Goal: Information Seeking & Learning: Learn about a topic

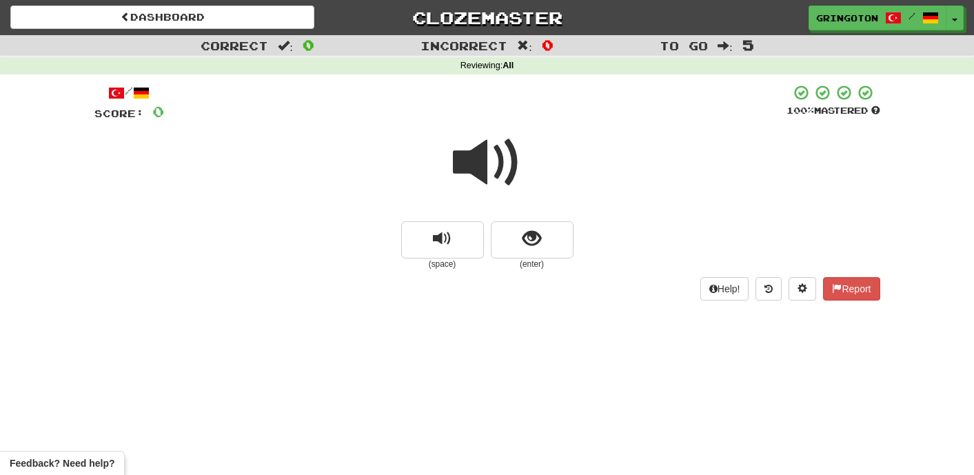
click at [492, 167] on span at bounding box center [487, 162] width 69 height 69
click at [540, 245] on span "show sentence" at bounding box center [531, 238] width 19 height 19
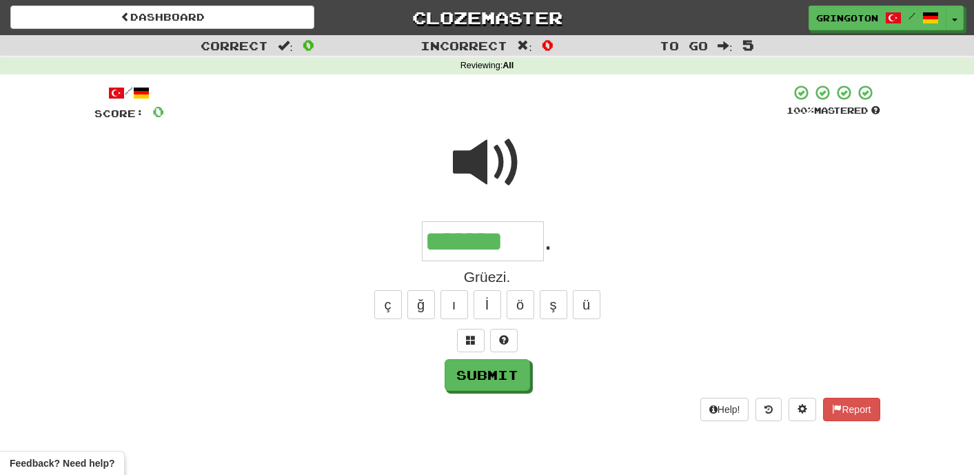
type input "*******"
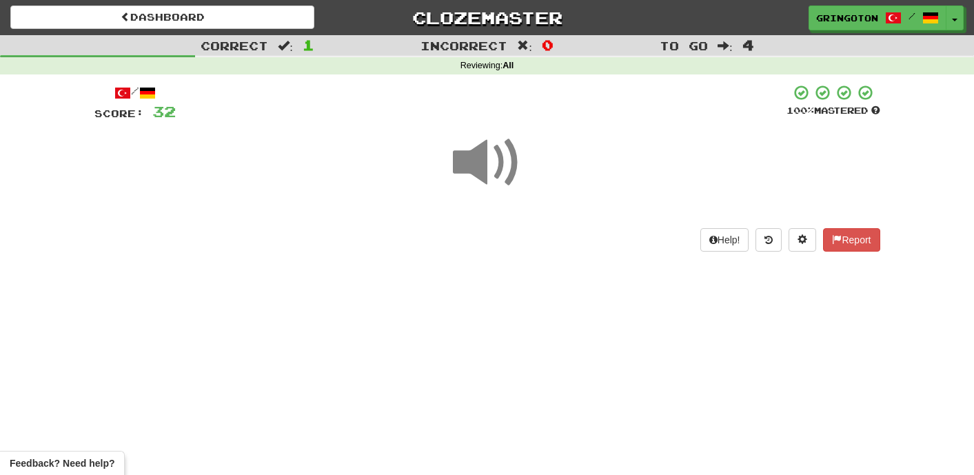
click at [508, 165] on span at bounding box center [487, 162] width 69 height 69
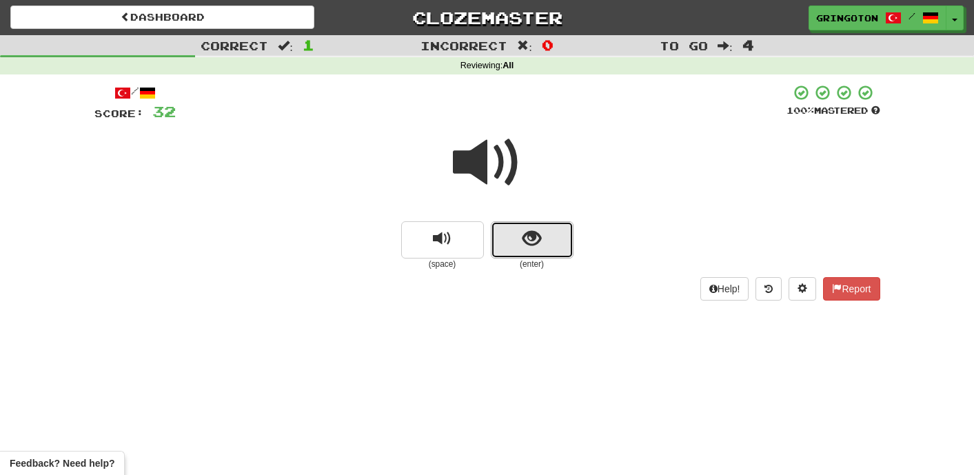
click at [515, 246] on button "show sentence" at bounding box center [532, 239] width 83 height 37
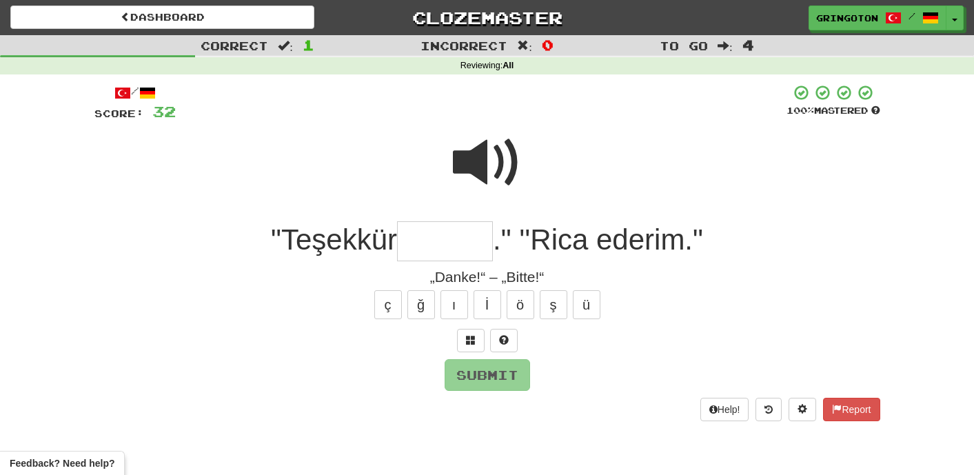
click at [484, 152] on span at bounding box center [487, 162] width 69 height 69
click at [451, 236] on input "text" at bounding box center [445, 241] width 96 height 41
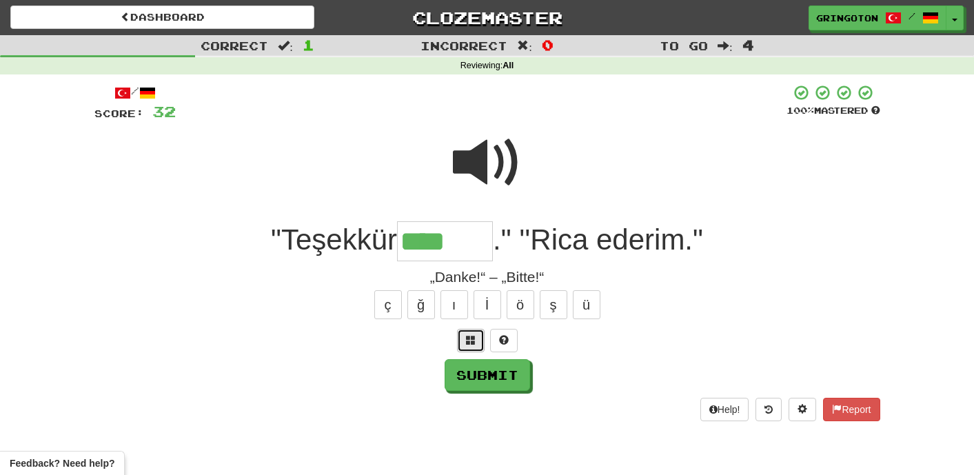
click at [469, 340] on span at bounding box center [471, 340] width 10 height 10
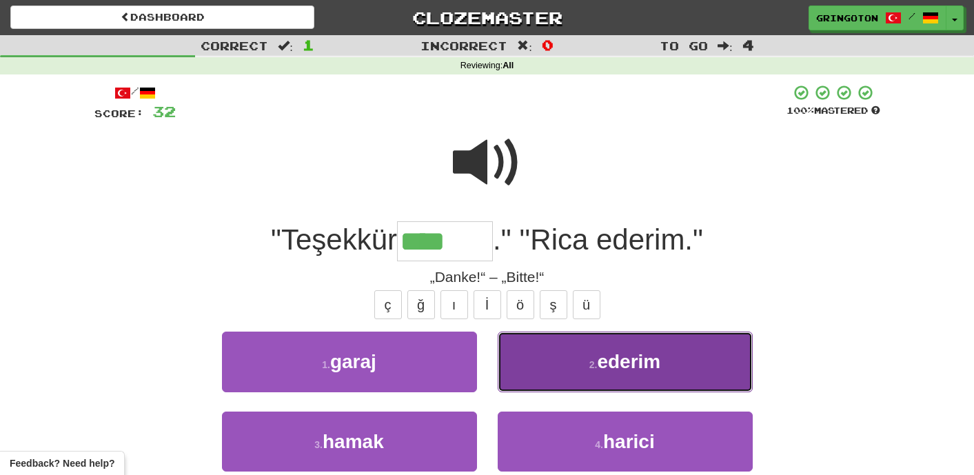
click at [558, 366] on button "2 . ederim" at bounding box center [624, 361] width 255 height 60
type input "******"
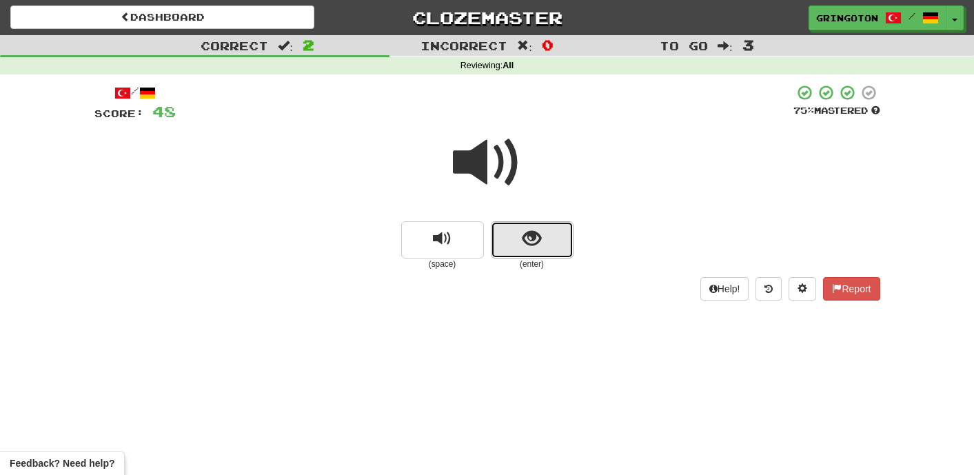
click at [535, 239] on span "show sentence" at bounding box center [531, 238] width 19 height 19
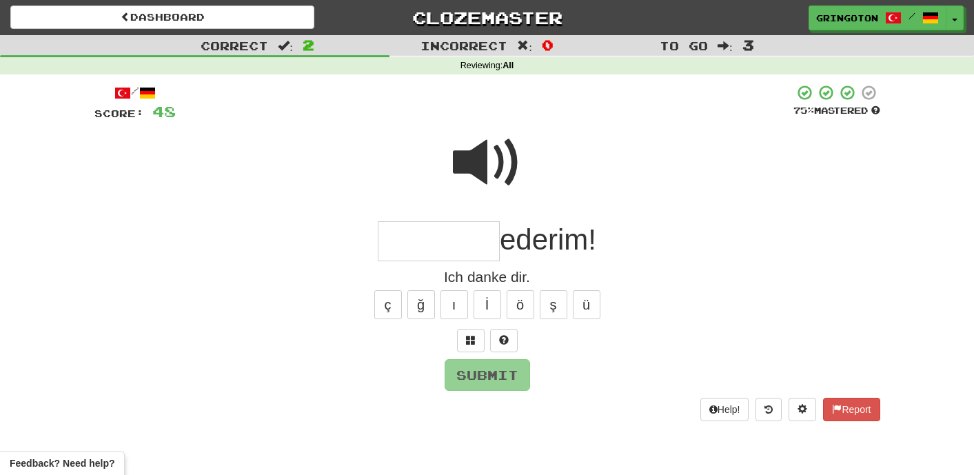
click at [497, 167] on span at bounding box center [487, 162] width 69 height 69
click at [459, 240] on input "text" at bounding box center [439, 241] width 122 height 41
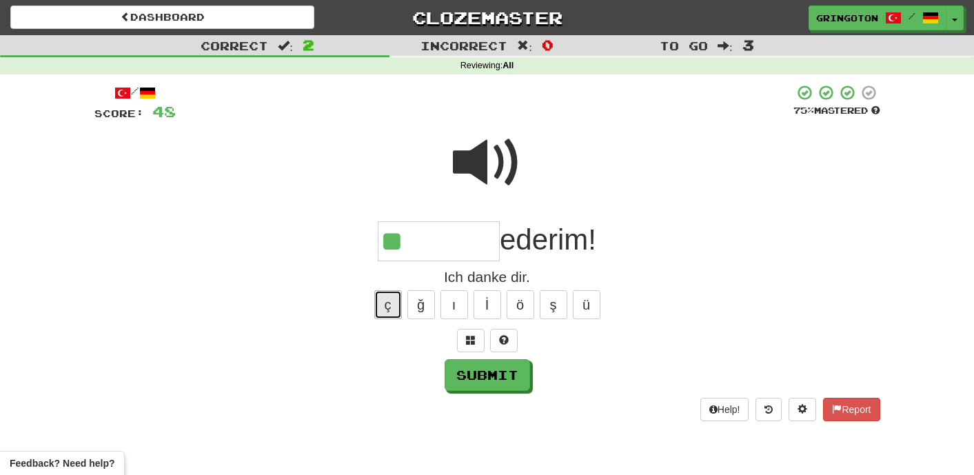
click at [383, 307] on button "ç" at bounding box center [388, 304] width 28 height 29
click at [557, 300] on button "ş" at bounding box center [553, 304] width 28 height 29
click at [509, 341] on button at bounding box center [504, 340] width 28 height 23
click at [486, 338] on span at bounding box center [487, 340] width 10 height 10
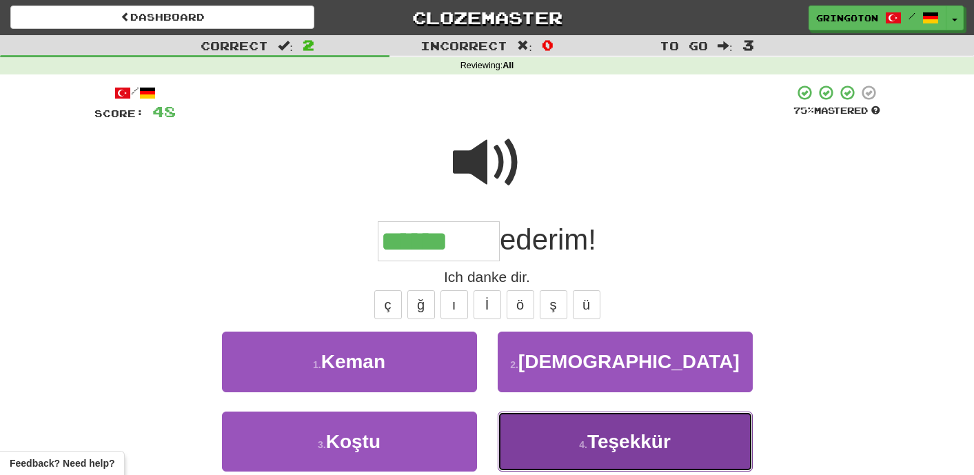
click at [570, 440] on button "4 . Teşekkür" at bounding box center [624, 441] width 255 height 60
type input "********"
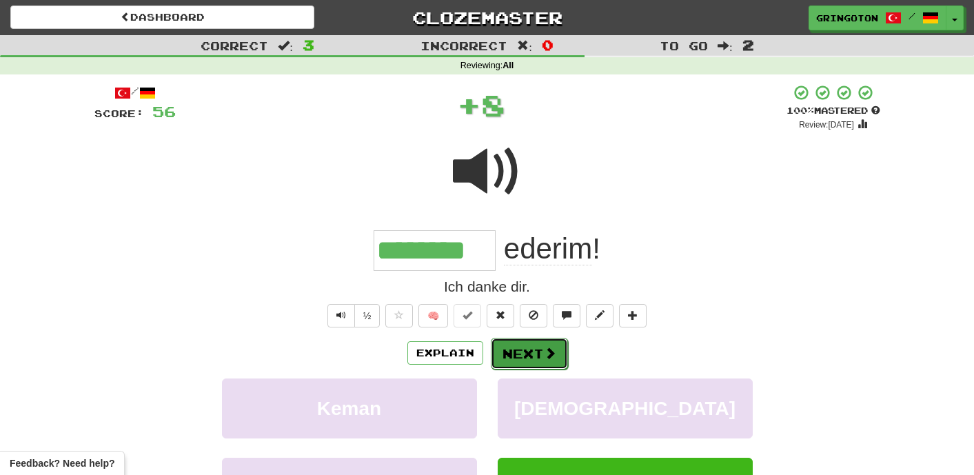
click at [546, 358] on span at bounding box center [550, 353] width 12 height 12
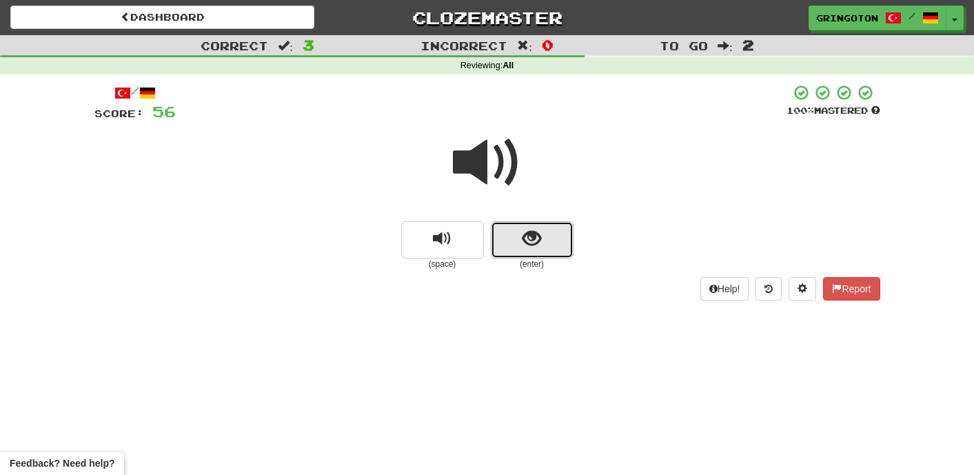
click at [535, 240] on span "show sentence" at bounding box center [531, 238] width 19 height 19
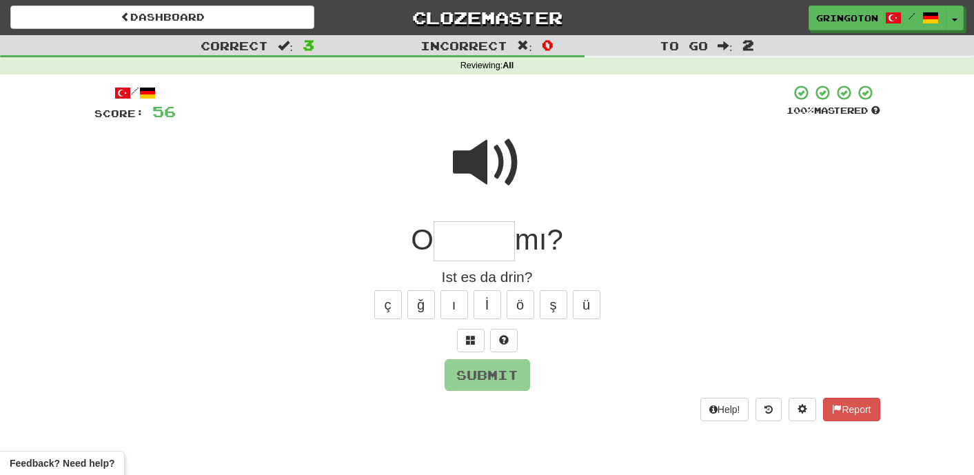
click at [498, 158] on span at bounding box center [487, 162] width 69 height 69
click at [471, 345] on button at bounding box center [471, 340] width 28 height 23
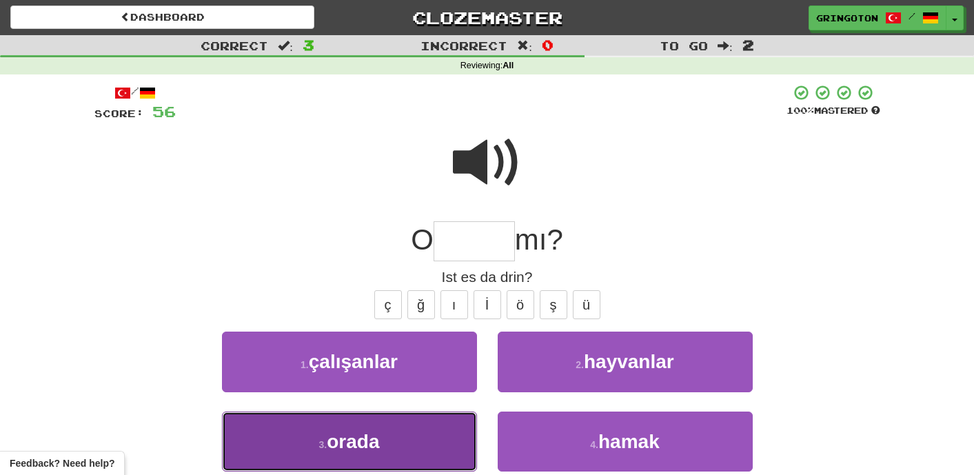
click at [431, 442] on button "3 . orada" at bounding box center [349, 441] width 255 height 60
type input "*****"
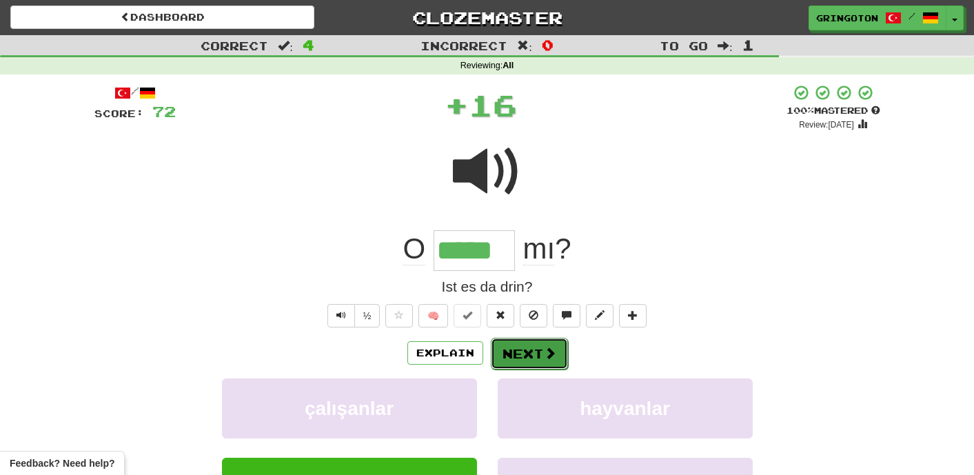
click at [531, 360] on button "Next" at bounding box center [529, 354] width 77 height 32
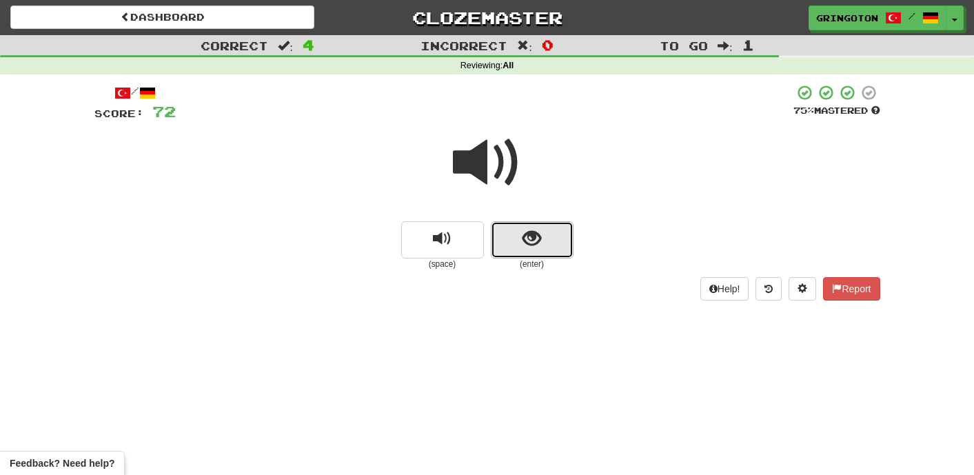
click at [539, 240] on span "show sentence" at bounding box center [531, 238] width 19 height 19
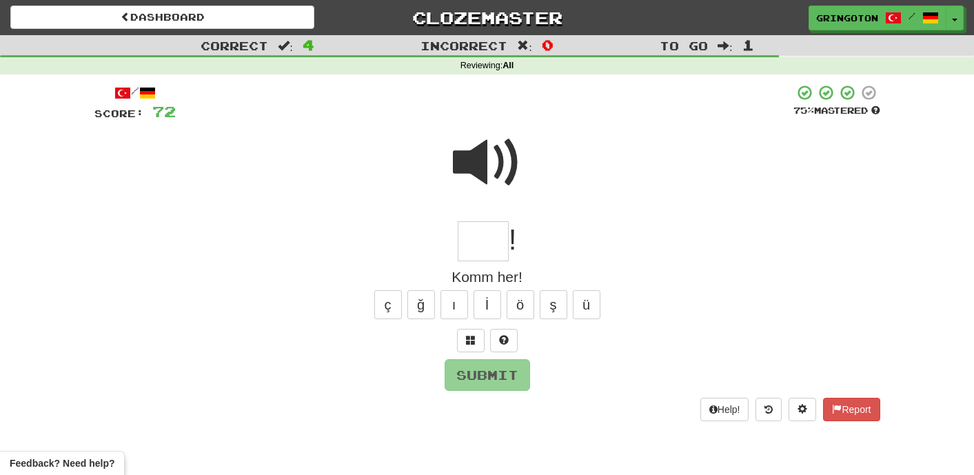
click at [503, 154] on span at bounding box center [487, 162] width 69 height 69
click at [492, 155] on span at bounding box center [487, 162] width 69 height 69
click at [471, 335] on span at bounding box center [471, 340] width 10 height 10
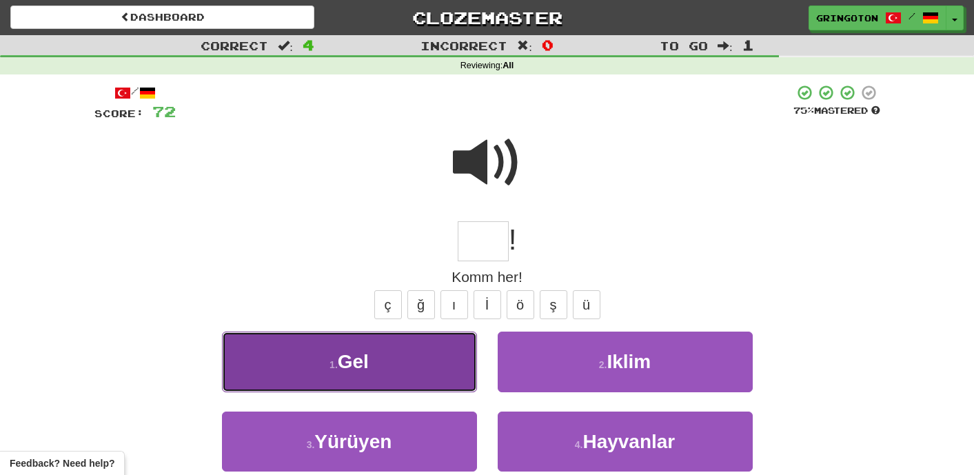
click at [443, 358] on button "1 . Gel" at bounding box center [349, 361] width 255 height 60
type input "***"
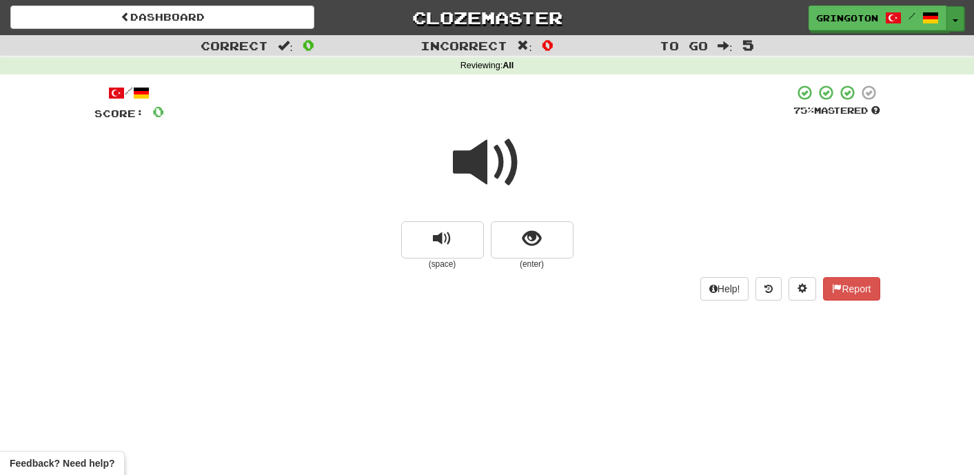
click at [957, 20] on span "button" at bounding box center [955, 20] width 6 height 3
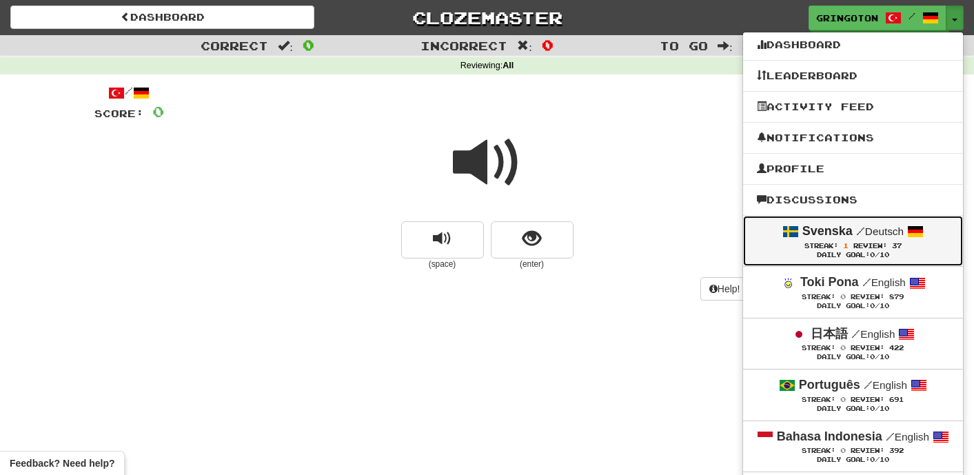
click at [790, 228] on span at bounding box center [790, 231] width 17 height 17
